Goal: Check status: Check status

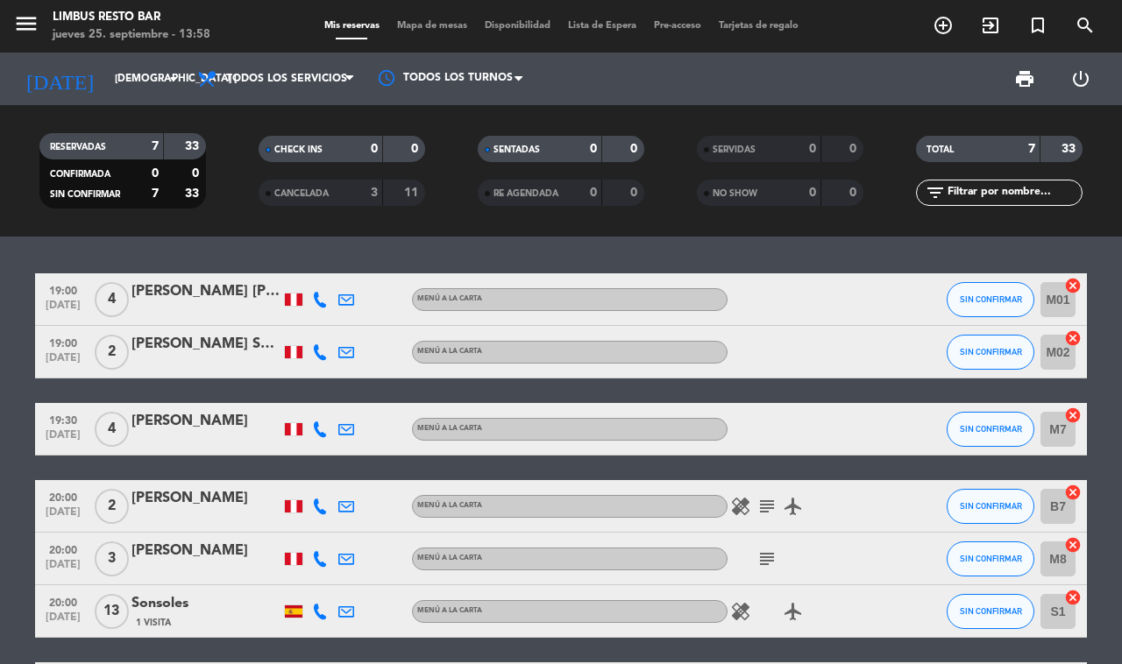
click at [42, 409] on span "19:30" at bounding box center [63, 419] width 44 height 20
click at [50, 410] on span "19:30" at bounding box center [63, 419] width 44 height 20
click at [46, 414] on span "19:30" at bounding box center [63, 419] width 44 height 20
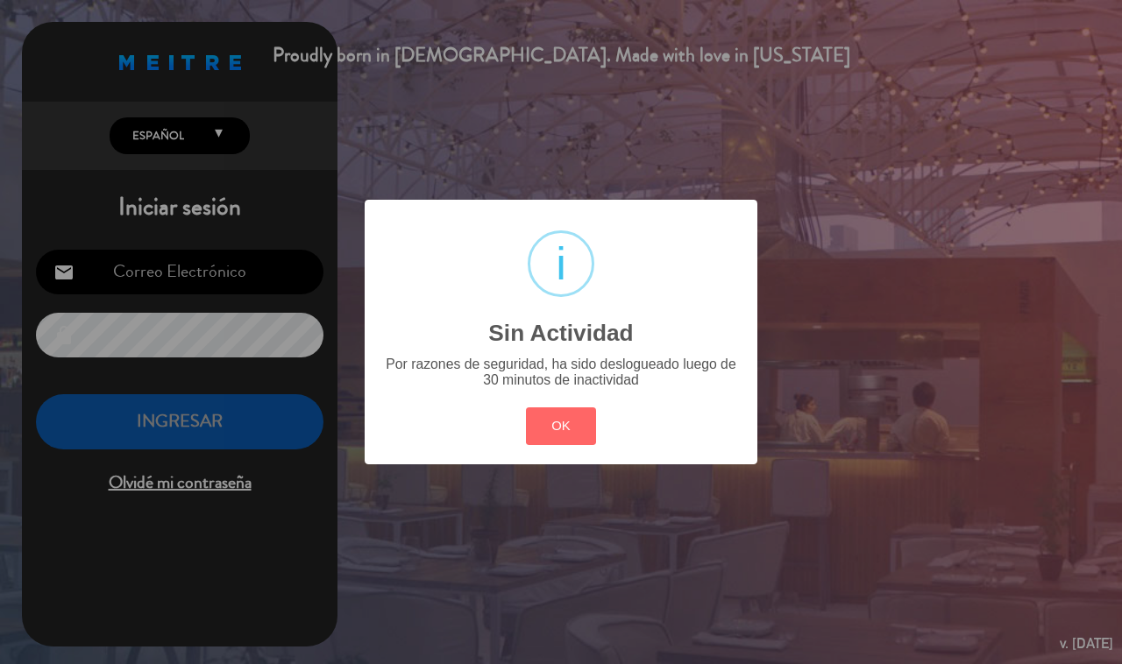
type input "[EMAIL_ADDRESS][DOMAIN_NAME]"
